Goal: Task Accomplishment & Management: Manage account settings

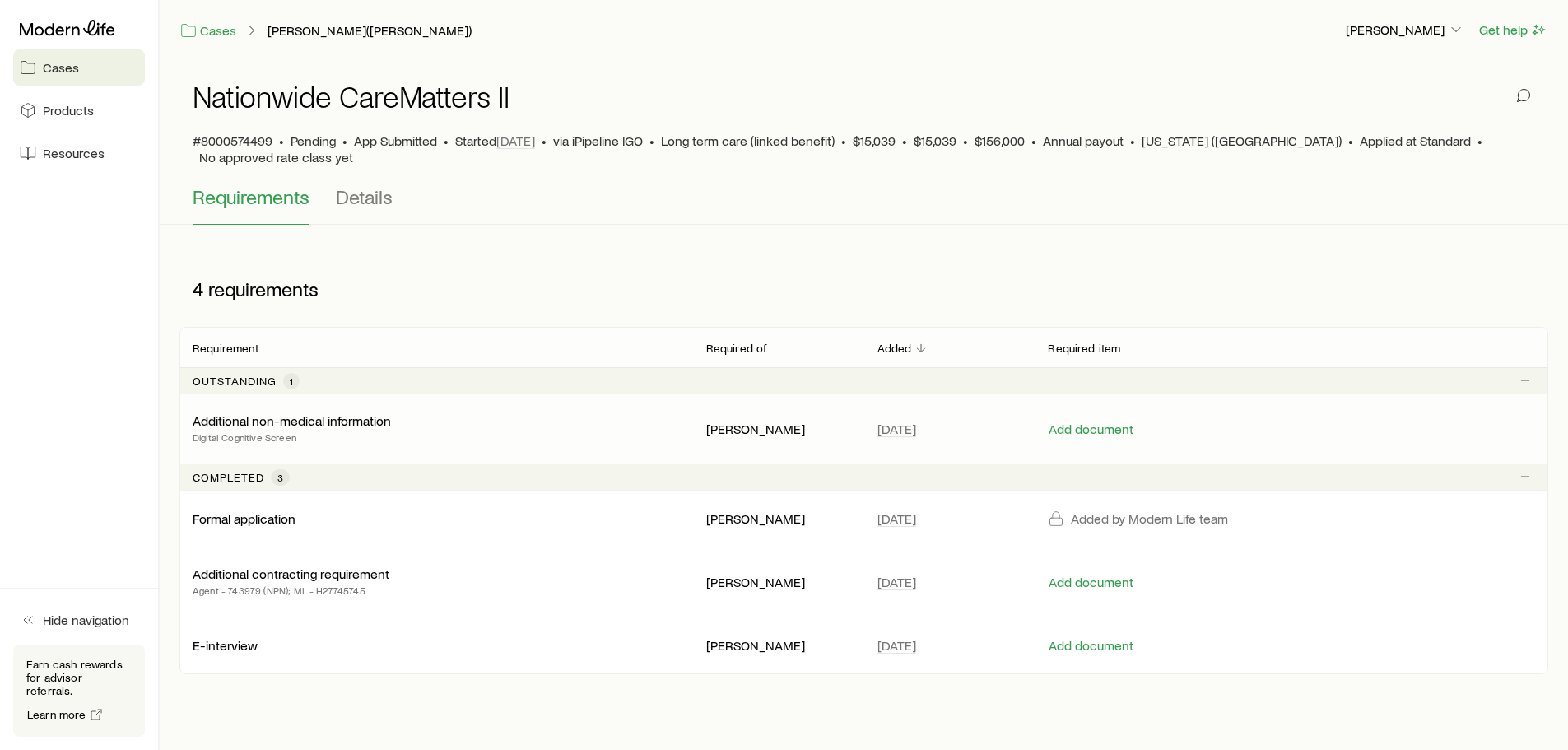
click at [347, 413] on p "Additional non-medical information" at bounding box center [291, 421] width 198 height 17
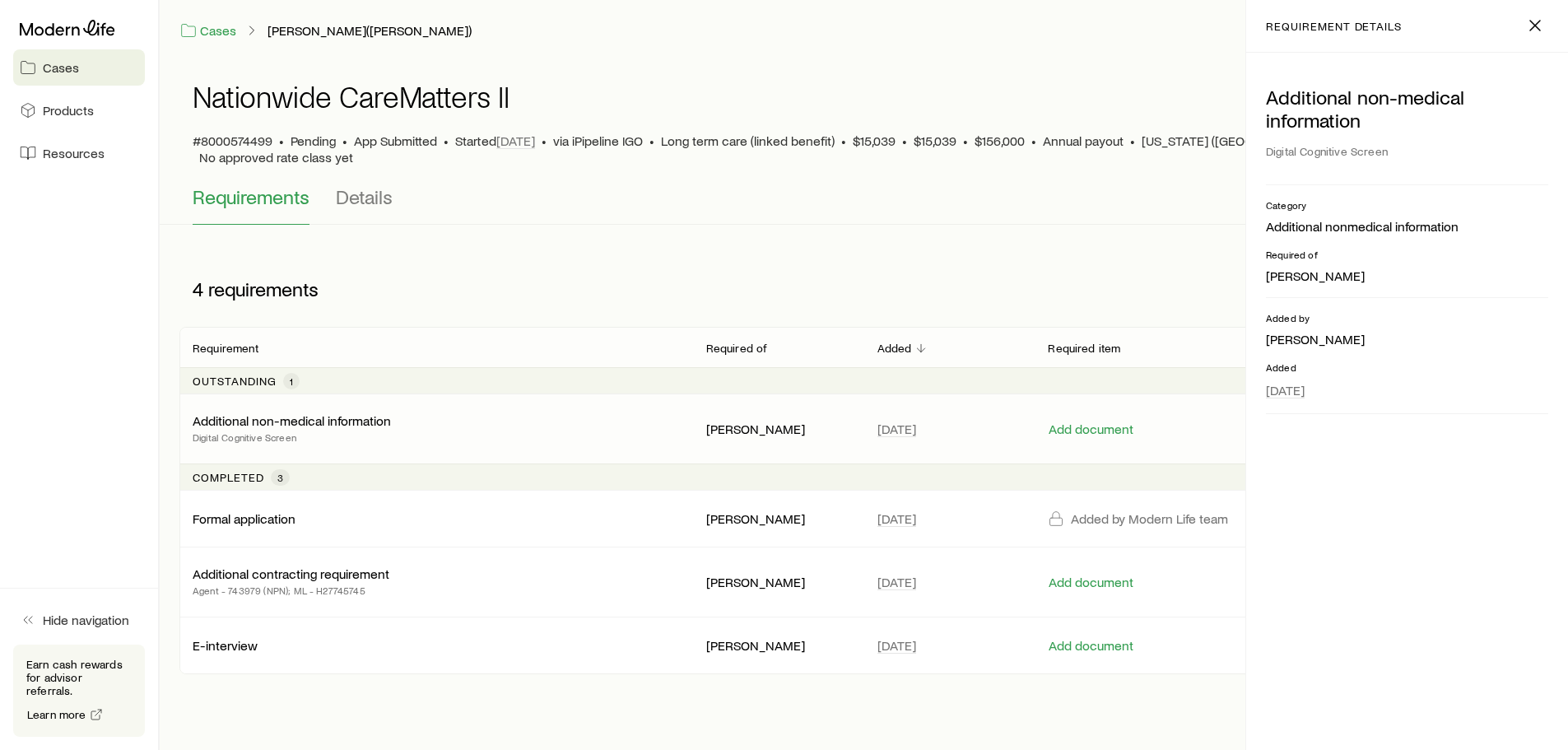
click at [1173, 424] on div "Additional non-medical information Digital Cognitive Screen [PERSON_NAME] [DATE…" at bounding box center [863, 429] width 1369 height 69
click at [747, 638] on p "[PERSON_NAME]" at bounding box center [779, 645] width 145 height 17
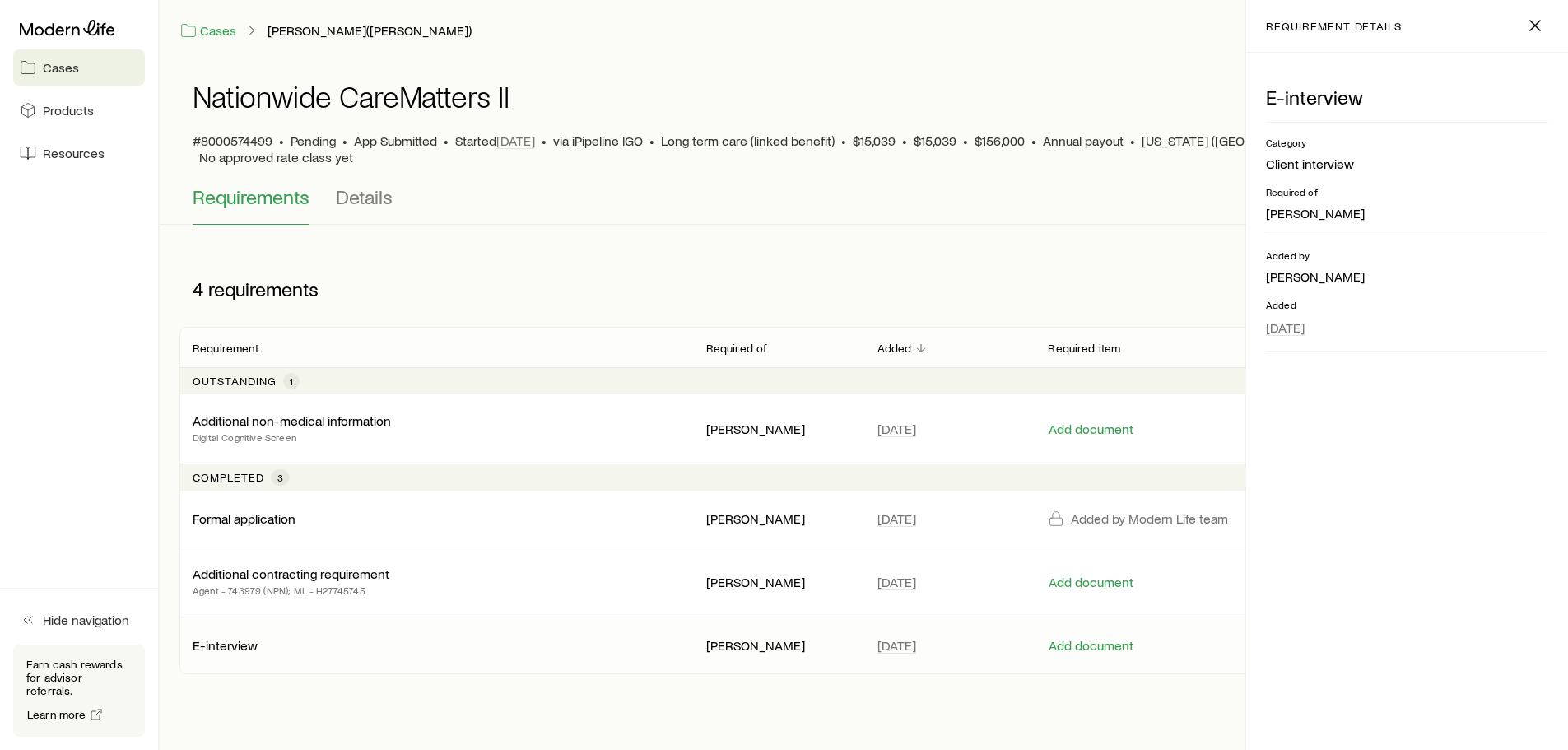
click at [881, 686] on div "Cases [PERSON_NAME]([PERSON_NAME]) [PERSON_NAME] Get help Nationwide CareMatter…" at bounding box center [784, 406] width 1568 height 812
click at [1119, 422] on button "Add document" at bounding box center [1091, 429] width 86 height 16
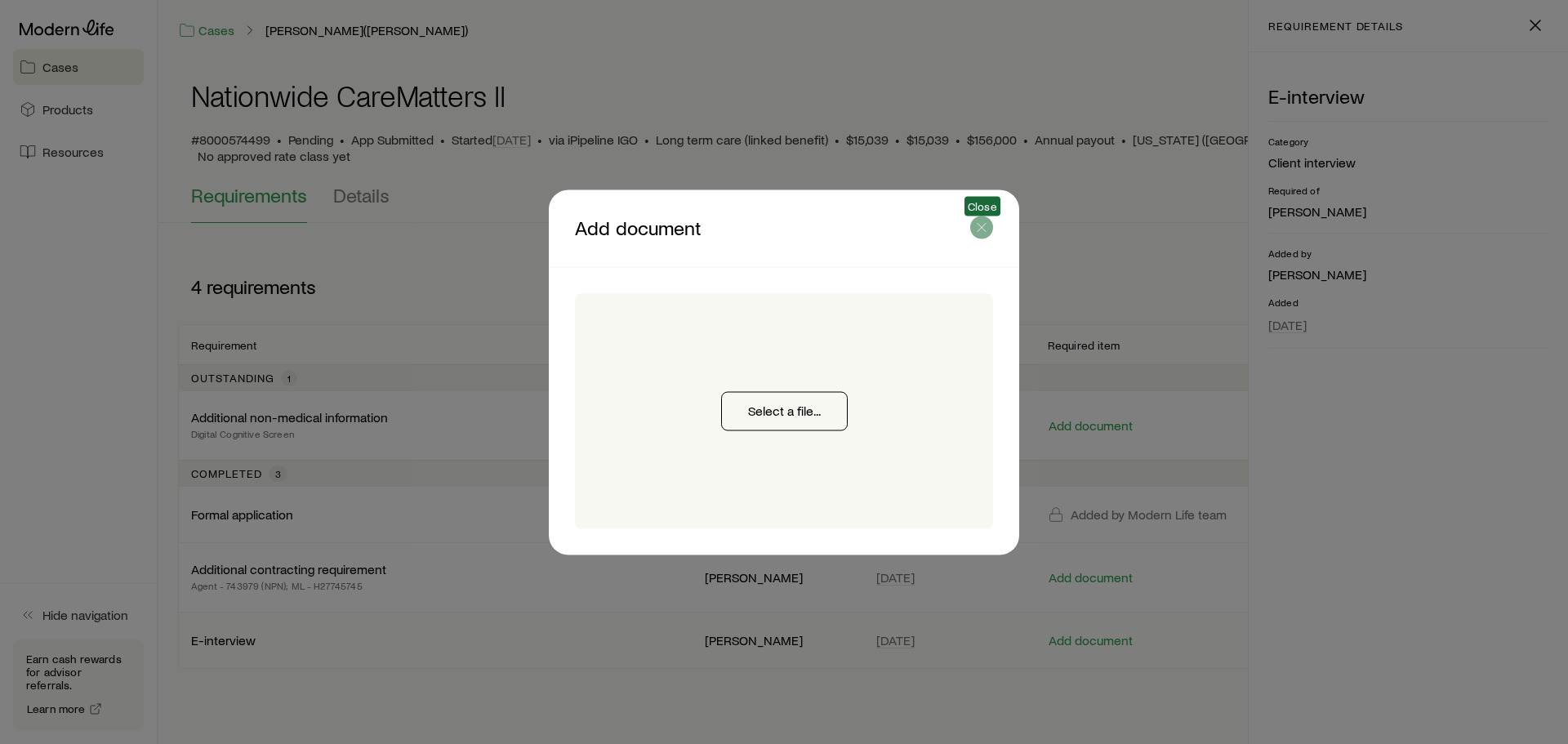
click at [985, 230] on line "button" at bounding box center [981, 227] width 8 height 8
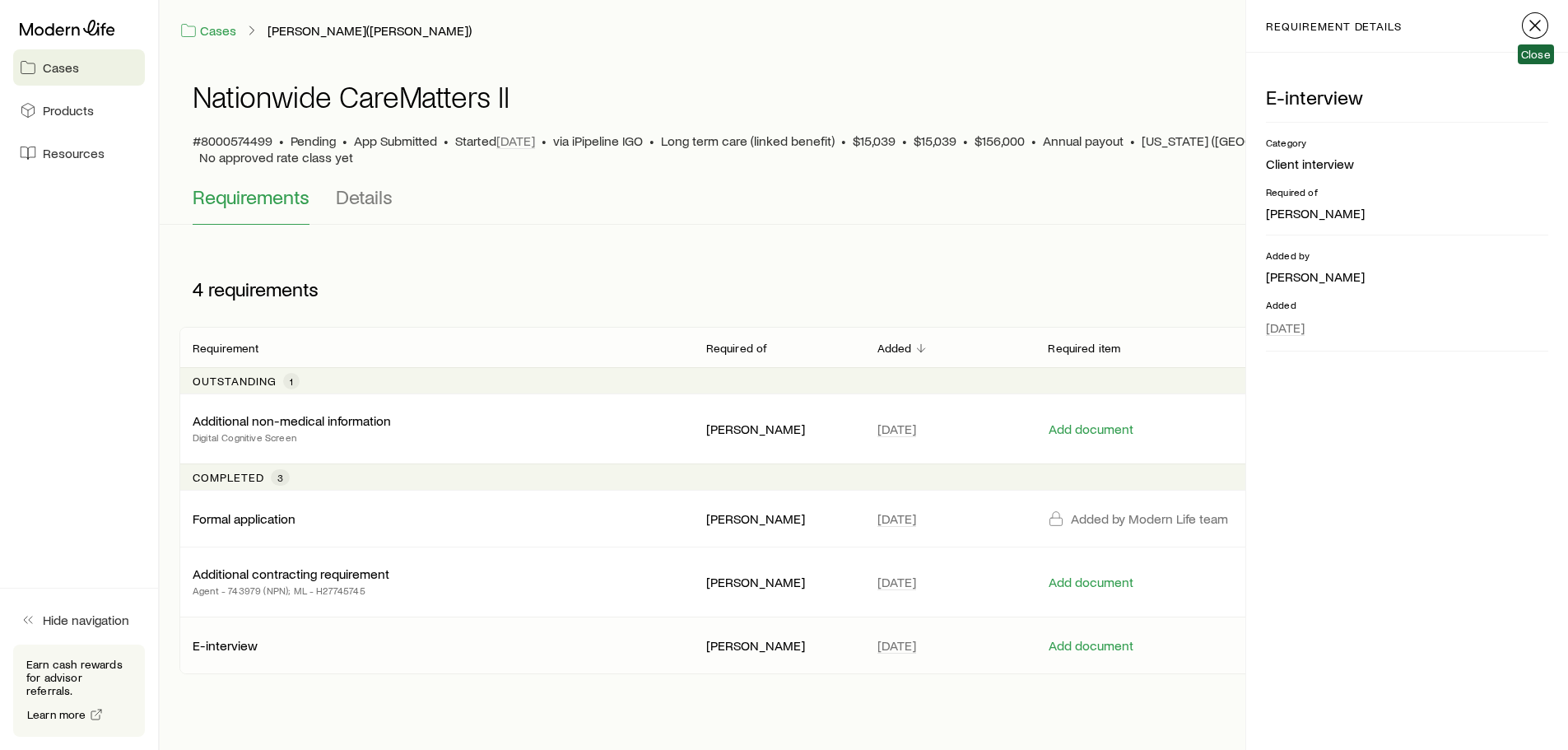
click at [1533, 31] on icon "button" at bounding box center [1536, 25] width 20 height 20
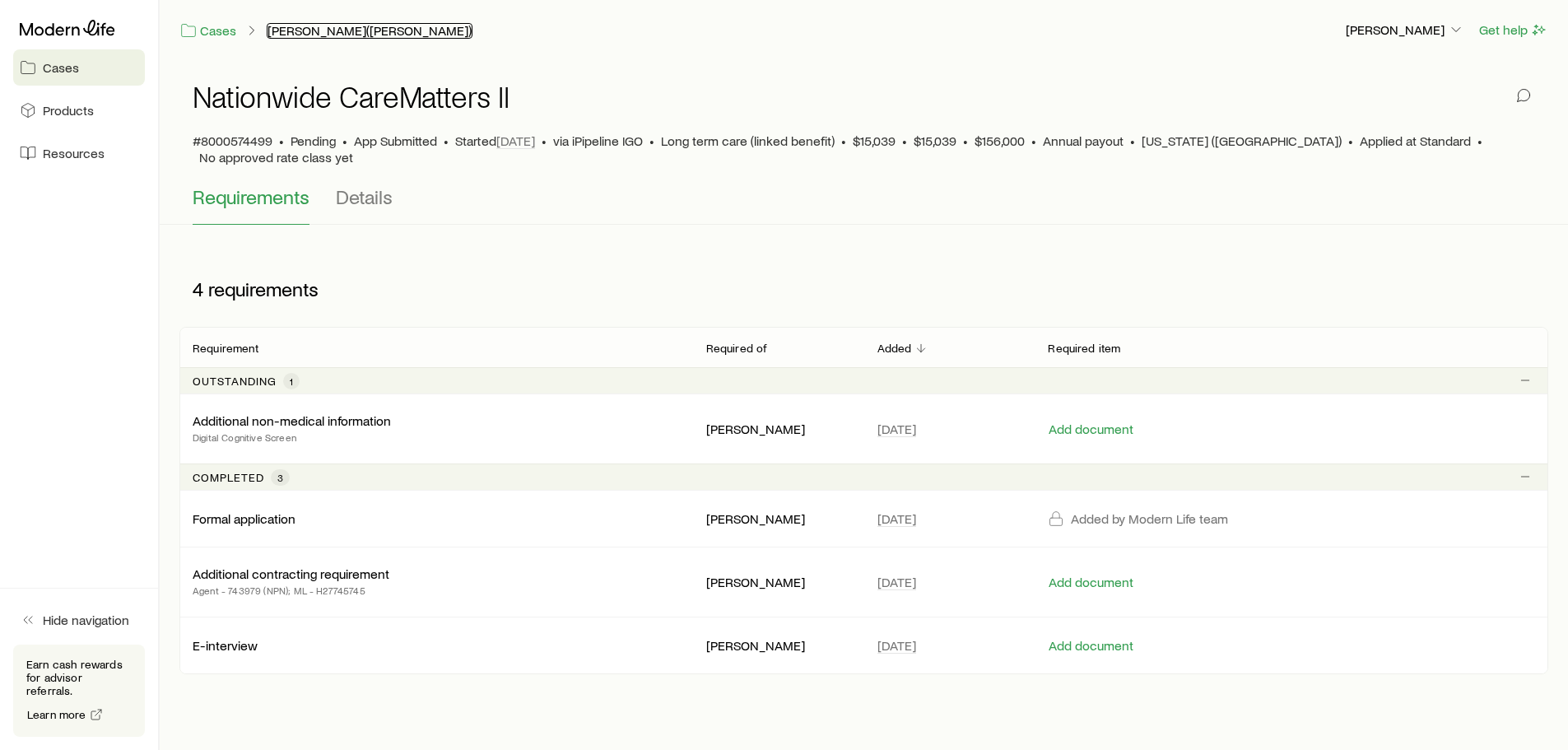
click at [294, 33] on link "[PERSON_NAME]([PERSON_NAME])" at bounding box center [370, 31] width 205 height 16
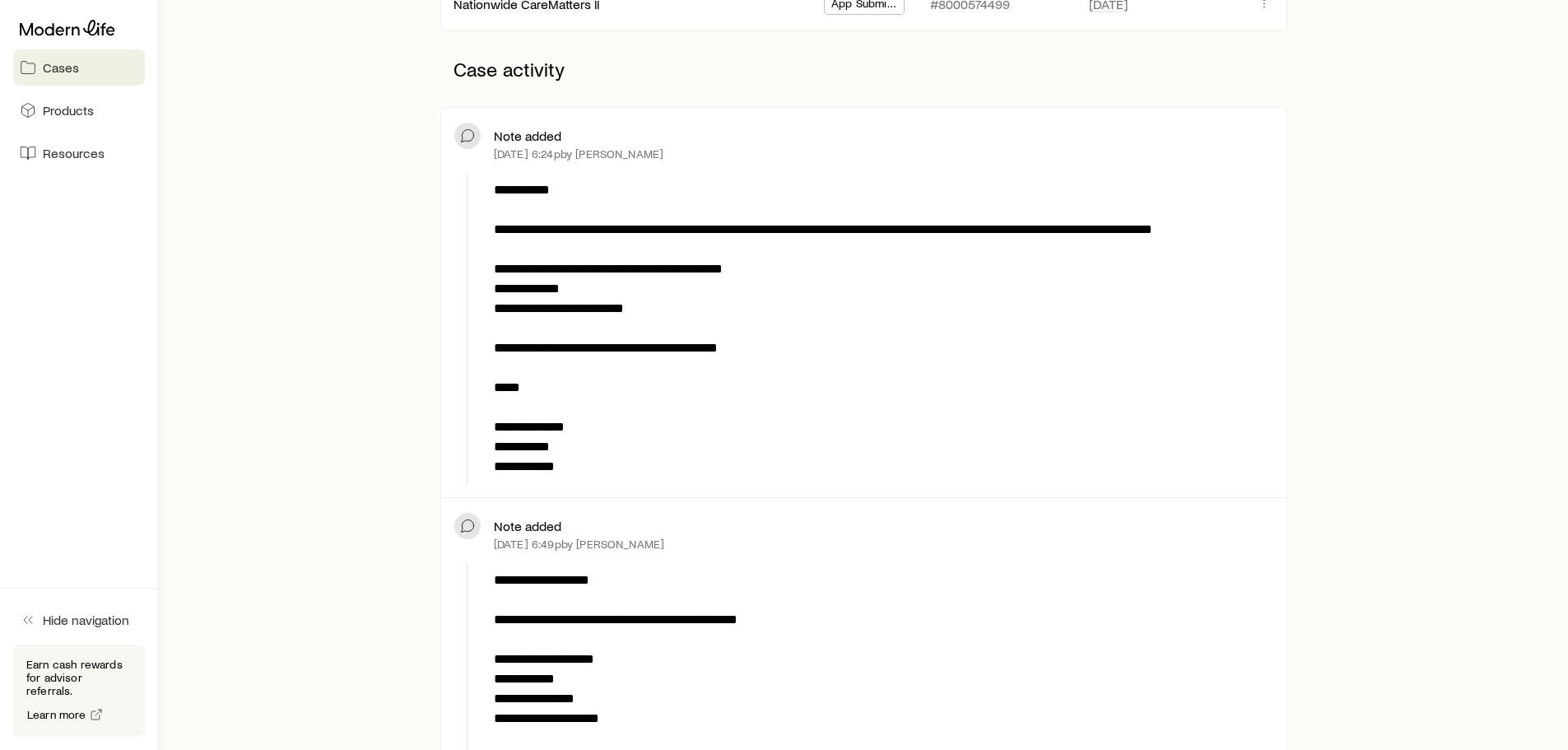
scroll to position [412, 0]
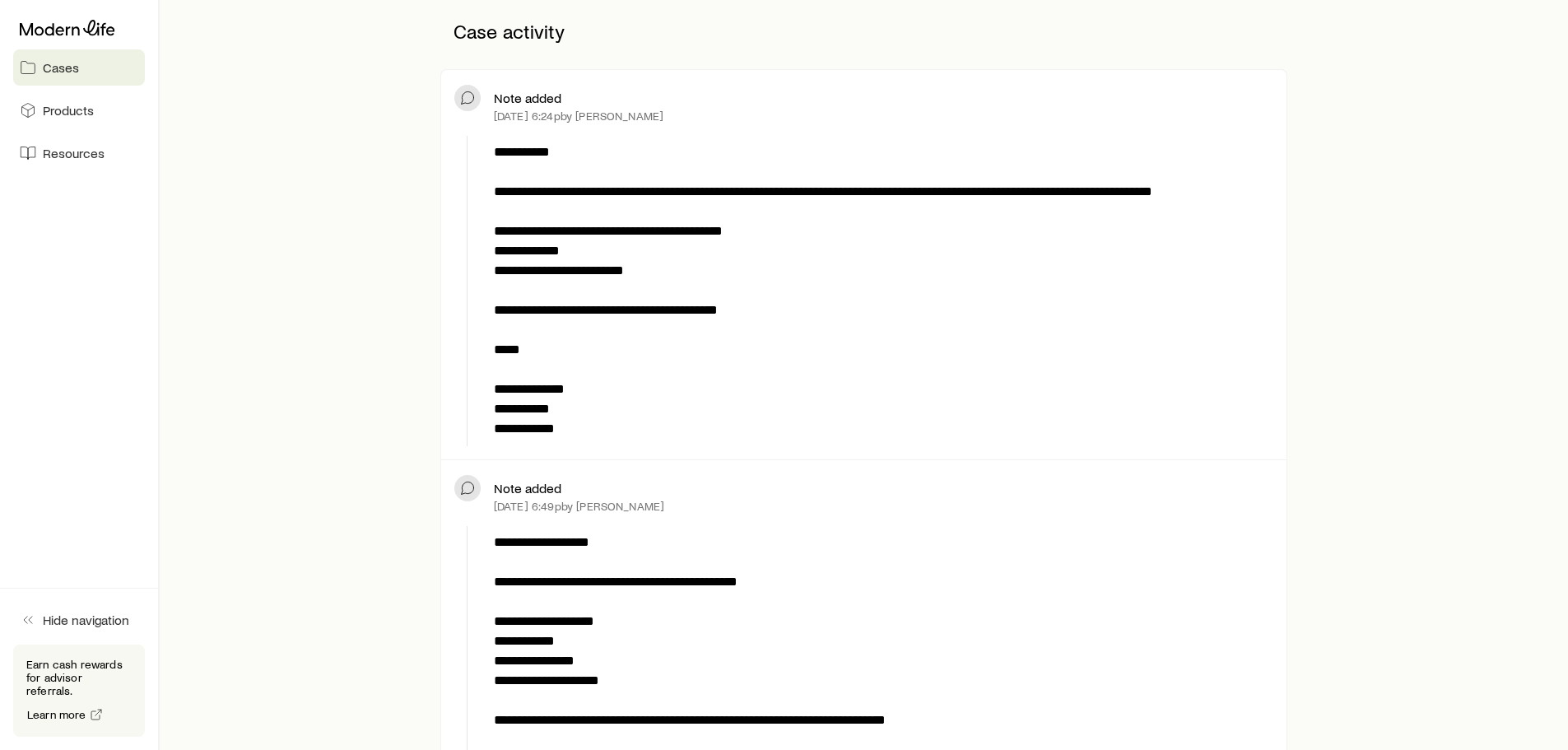
click at [58, 73] on span "Cases" at bounding box center [61, 68] width 36 height 17
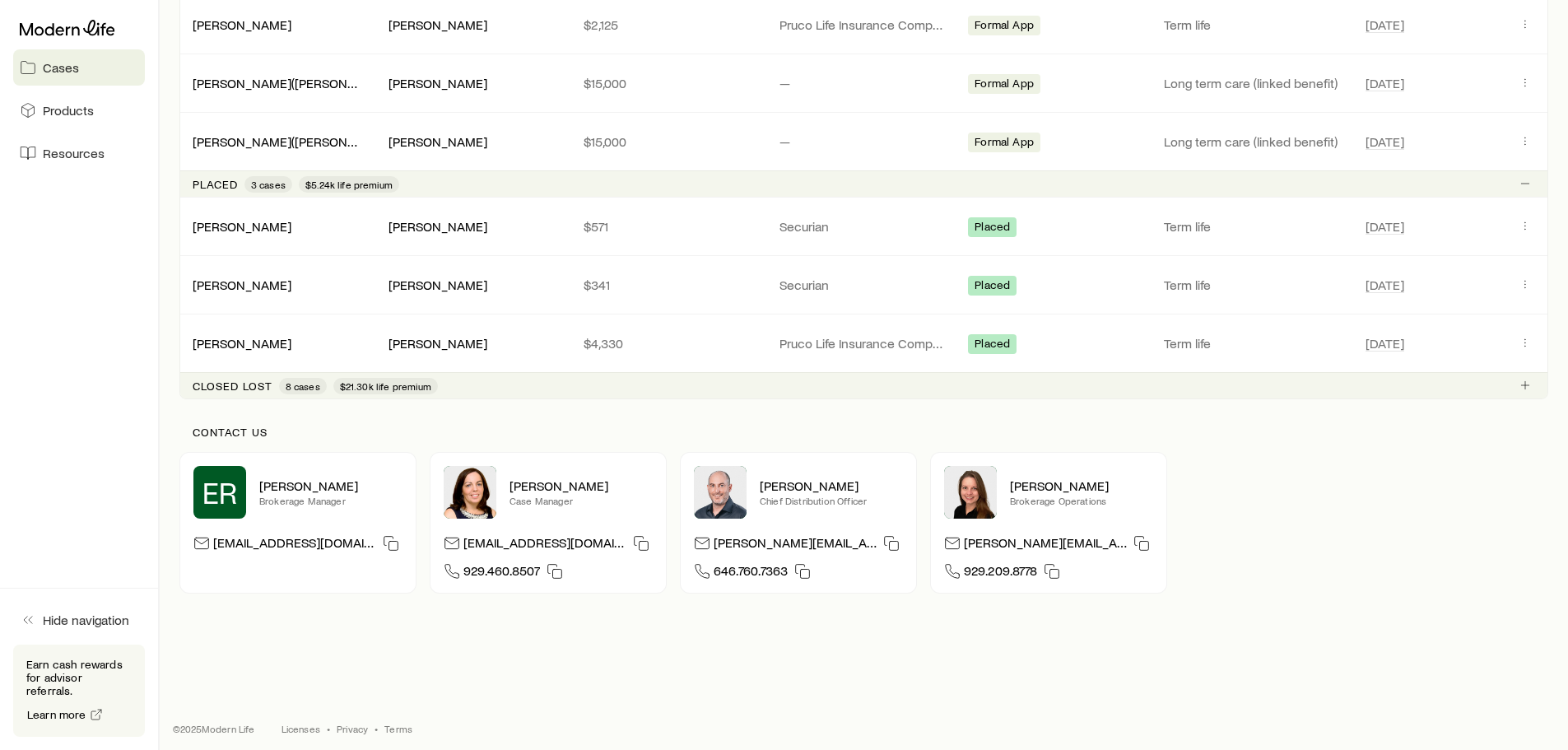
scroll to position [1765, 0]
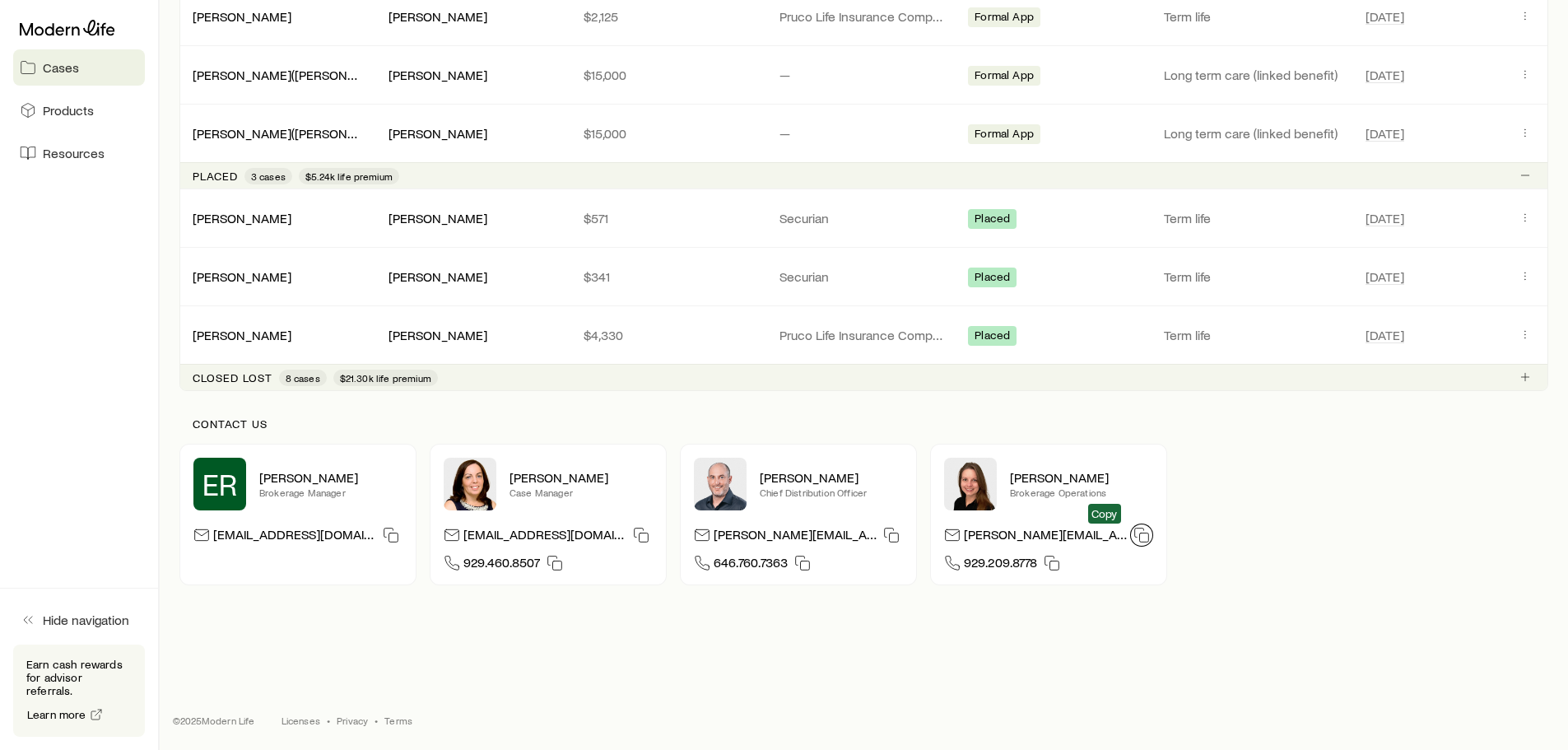
click at [1133, 536] on icon "button" at bounding box center [1141, 535] width 17 height 17
